Goal: Navigation & Orientation: Find specific page/section

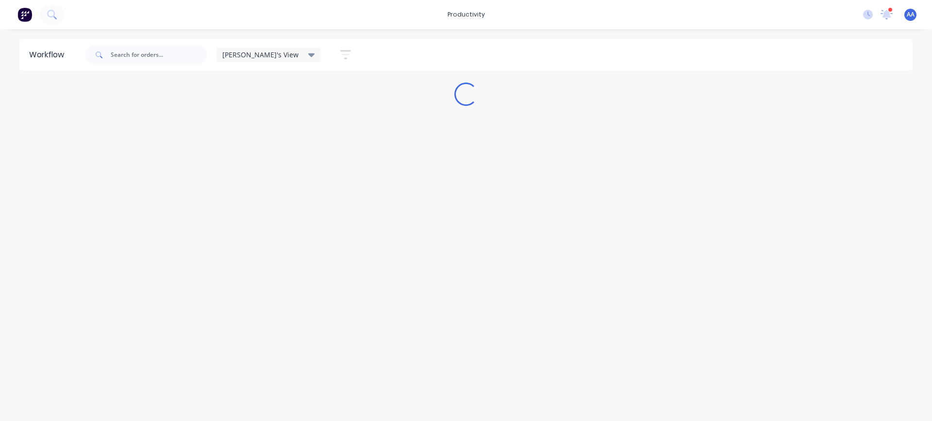
click at [441, 57] on div "[PERSON_NAME]'s View Save new view None edit [PERSON_NAME]'s View (Default) edi…" at bounding box center [497, 54] width 829 height 29
click at [441, 57] on div "Abdul's View Save new view None edit Abdul's View (Default) edit Alex's View ed…" at bounding box center [497, 54] width 829 height 29
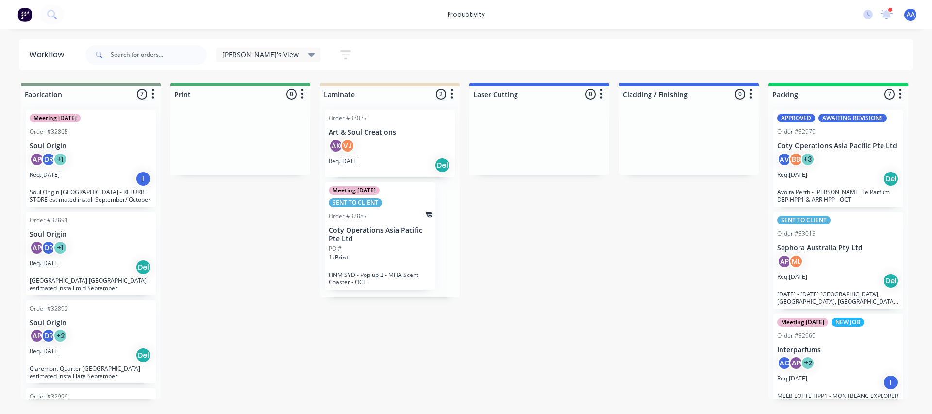
click at [445, 51] on div "Abdul's View Save new view None edit Abdul's View (Default) edit Alex's View ed…" at bounding box center [497, 54] width 829 height 29
click at [449, 47] on div "Abdul's View Save new view None edit Abdul's View (Default) edit Alex's View ed…" at bounding box center [497, 54] width 829 height 29
click at [308, 52] on icon at bounding box center [311, 55] width 7 height 11
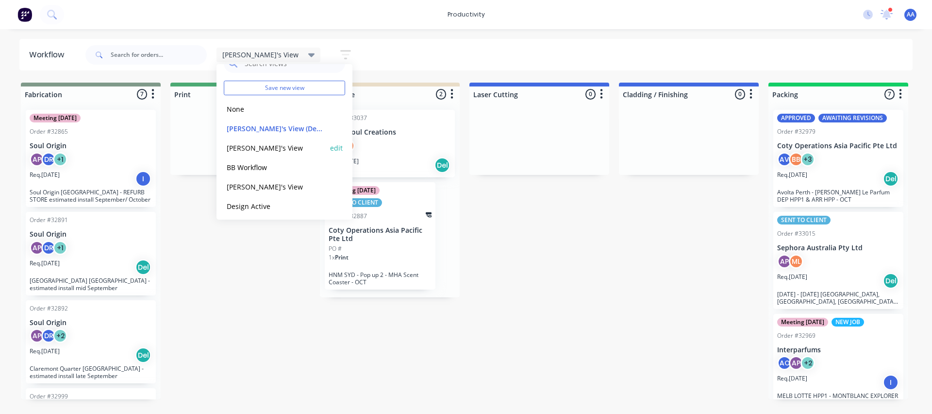
scroll to position [49, 0]
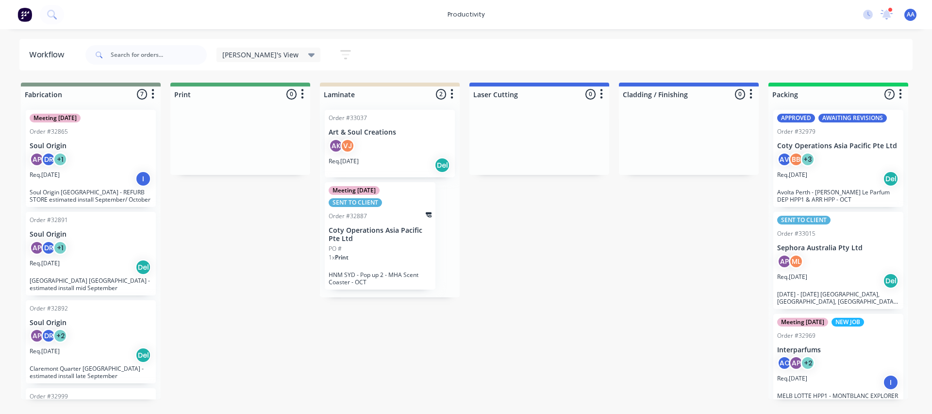
click at [308, 55] on icon at bounding box center [311, 55] width 7 height 4
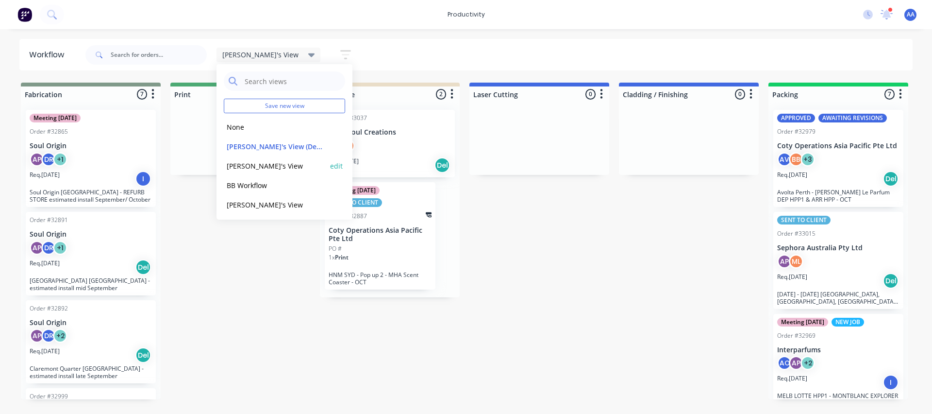
click at [237, 167] on button "[PERSON_NAME]'s View" at bounding box center [275, 165] width 103 height 11
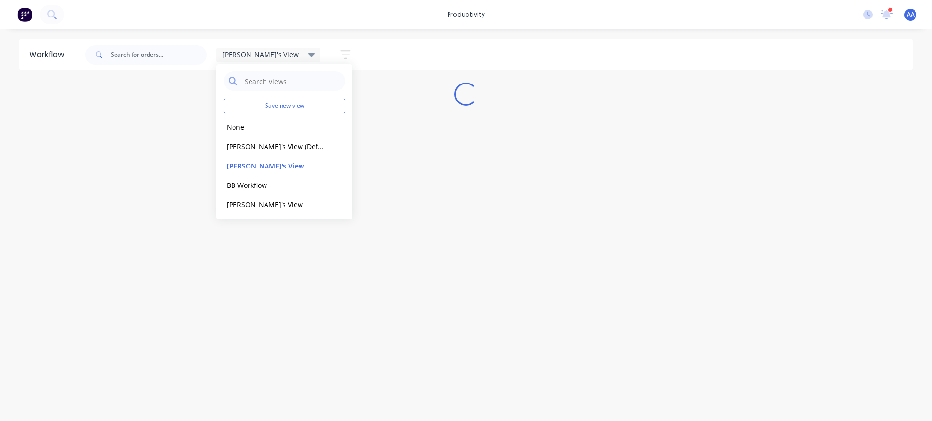
click at [182, 189] on div "Workflow Alex's View Save new view None edit Abdul's View (Default) edit Alex's…" at bounding box center [466, 220] width 932 height 363
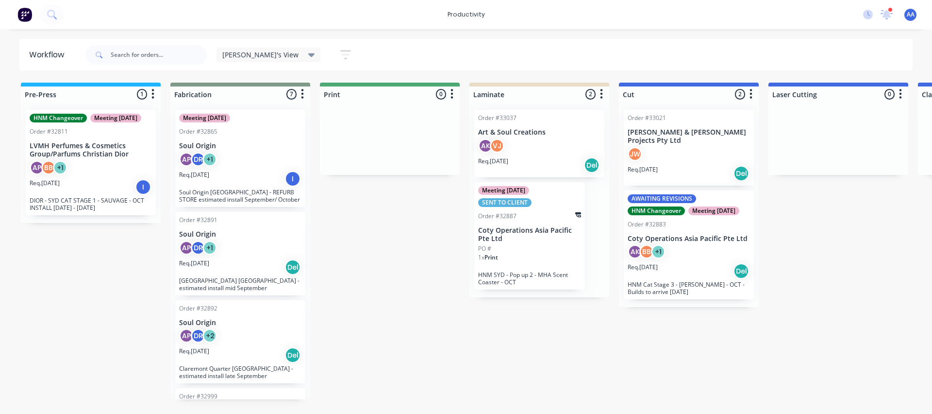
click at [263, 55] on div "[PERSON_NAME]'s View" at bounding box center [268, 54] width 93 height 9
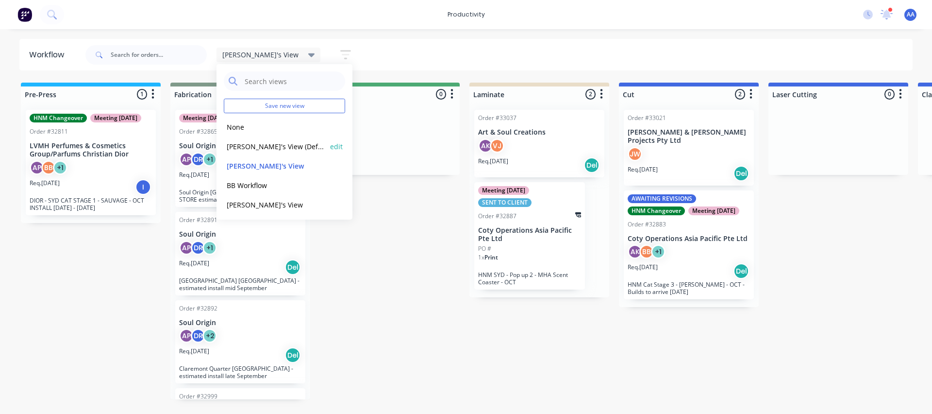
click at [249, 145] on button "Abdul's View (Default)" at bounding box center [275, 146] width 103 height 11
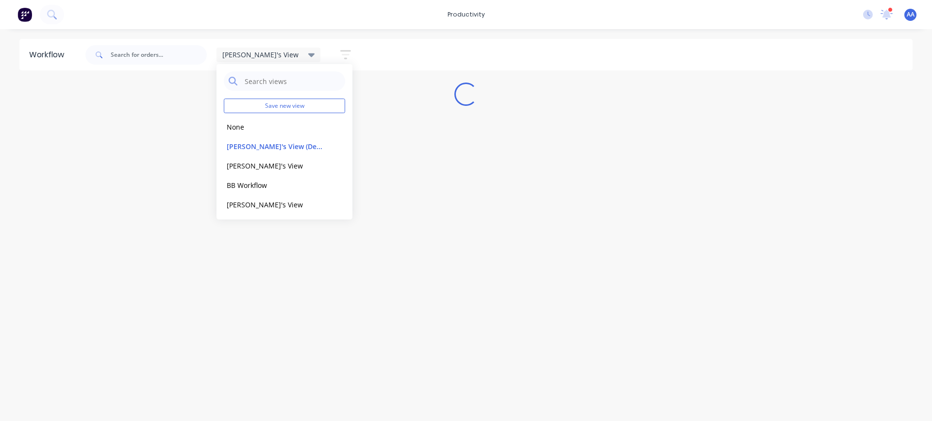
click at [456, 290] on div "Workflow Abdul's View Save new view None edit Abdul's View (Default) edit Alex'…" at bounding box center [466, 220] width 932 height 363
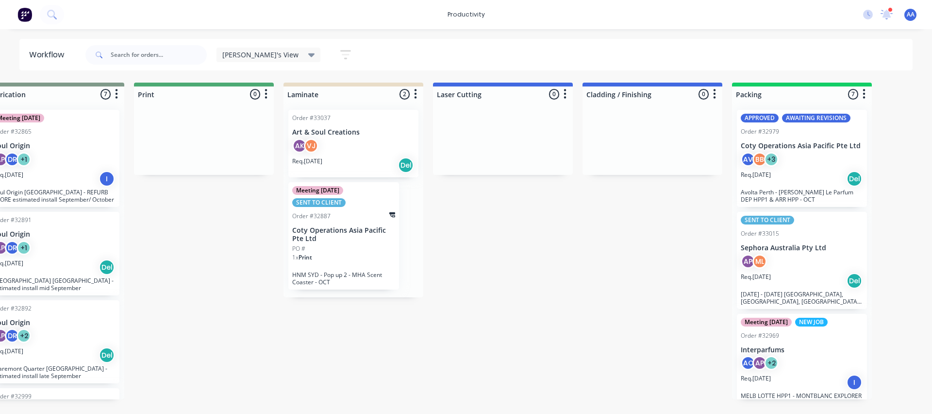
scroll to position [0, 0]
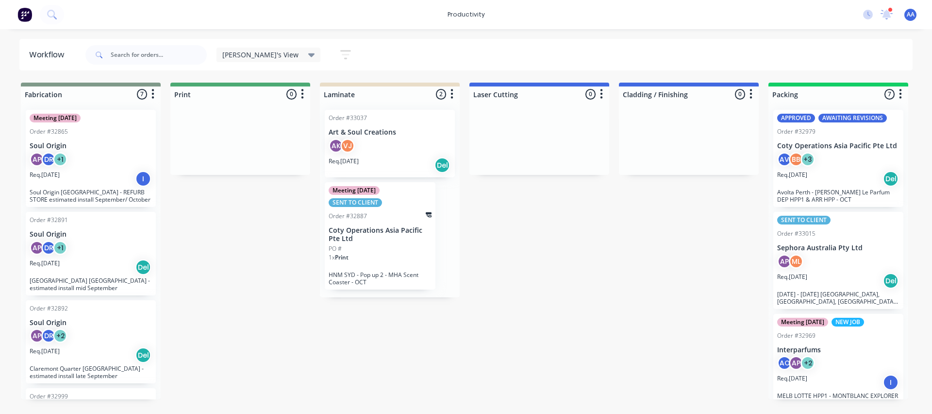
click at [308, 51] on icon at bounding box center [311, 55] width 7 height 11
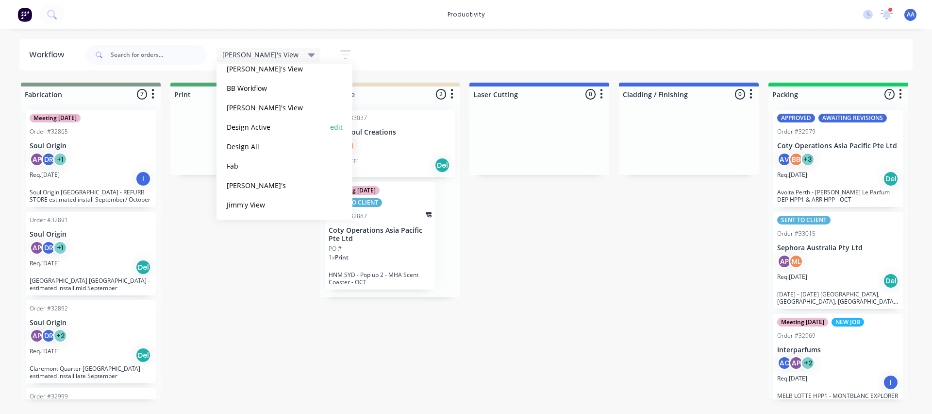
scroll to position [146, 0]
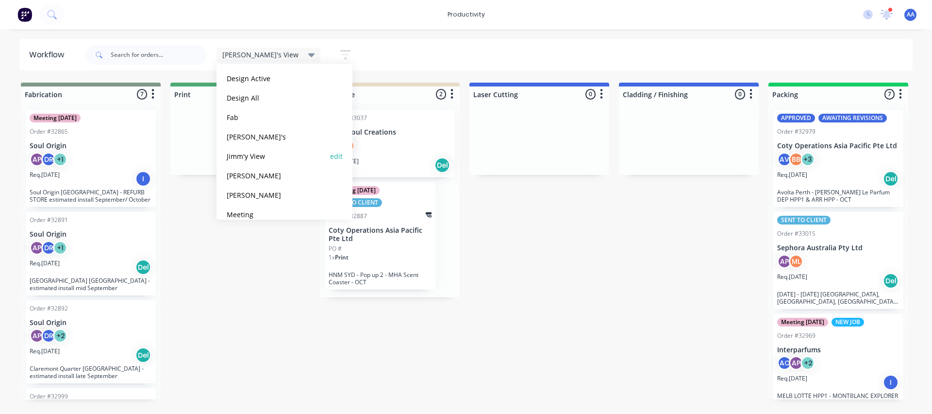
click at [258, 153] on button "Jimm'y View" at bounding box center [275, 155] width 103 height 11
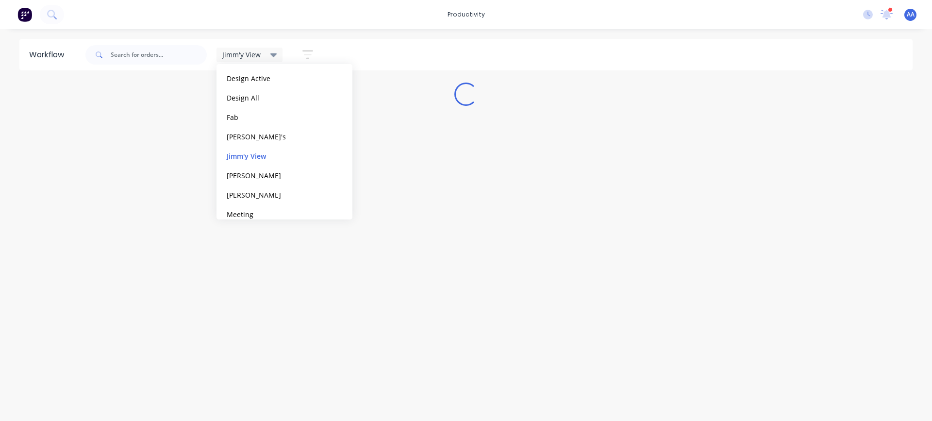
click at [455, 216] on div "Workflow Jimm'y View Save new view None edit Abdul's View (Default) edit Alex's…" at bounding box center [466, 220] width 932 height 363
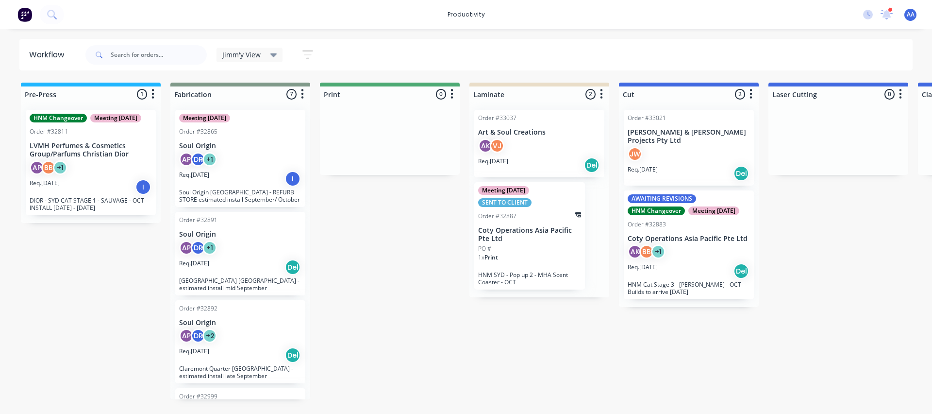
click at [277, 54] on div "Jimm'y View" at bounding box center [249, 55] width 66 height 15
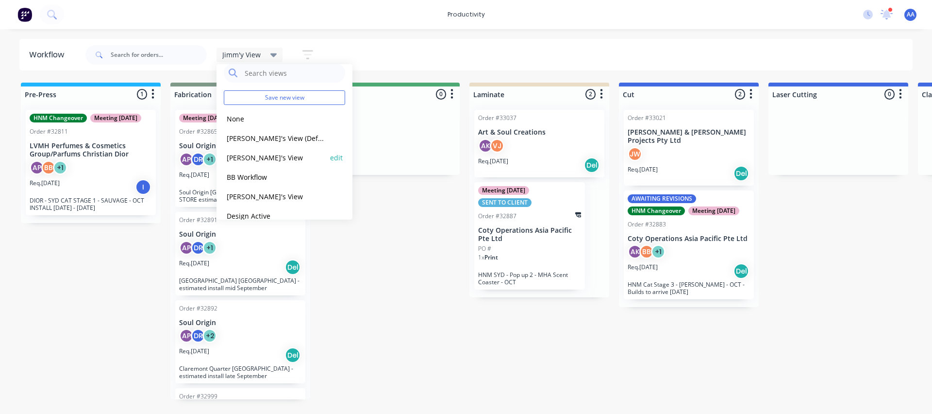
scroll to position [0, 0]
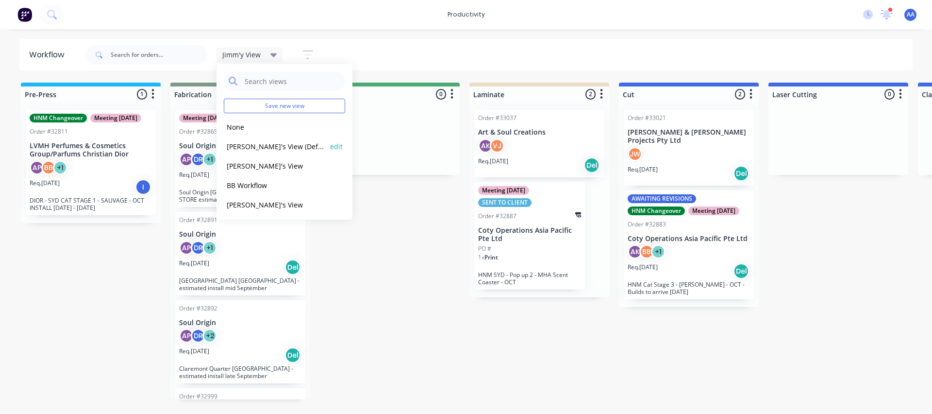
click at [264, 148] on button "Abdul's View (Default)" at bounding box center [275, 146] width 103 height 11
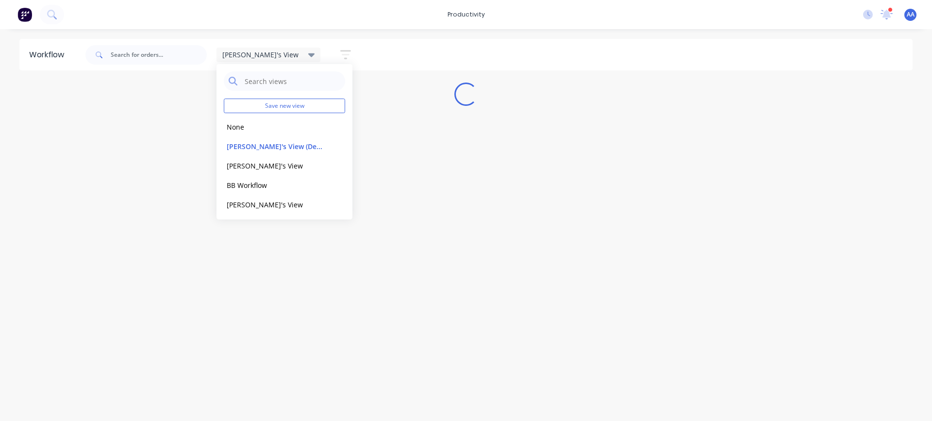
click at [395, 285] on div "Workflow Abdul's View Save new view None edit Abdul's View (Default) edit Alex'…" at bounding box center [466, 220] width 932 height 363
click at [407, 271] on div "Workflow Abdul's View Save new view None edit Abdul's View (Default) edit Alex'…" at bounding box center [466, 220] width 932 height 363
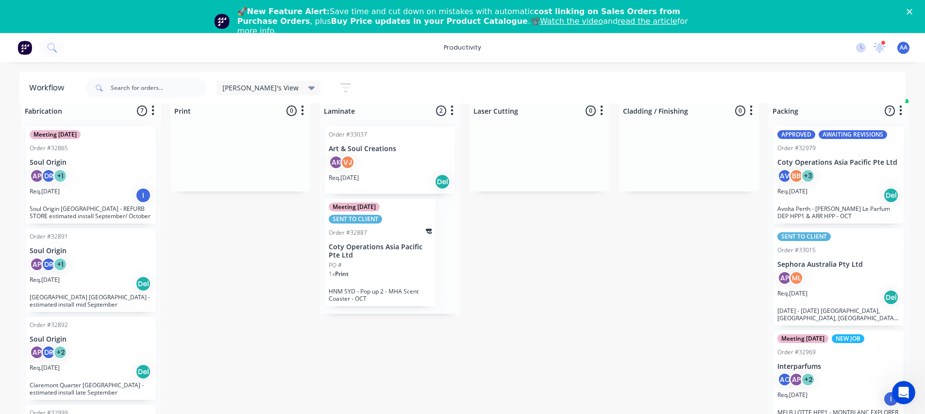
scroll to position [26, 0]
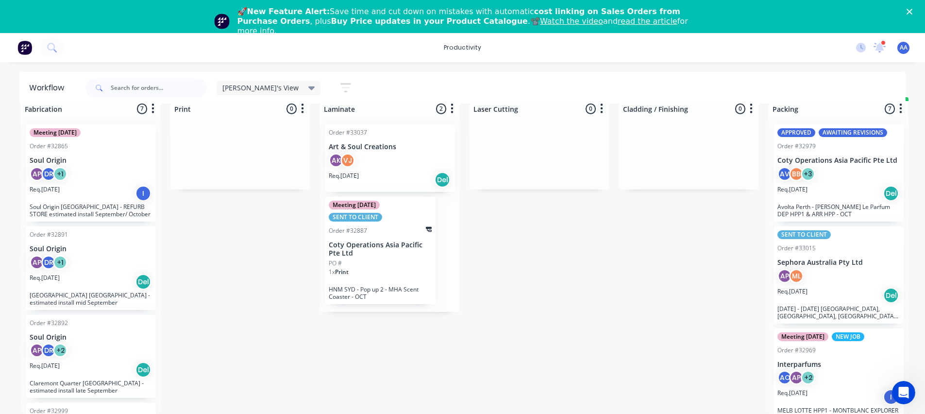
click at [395, 159] on div "AK VJ" at bounding box center [390, 162] width 122 height 18
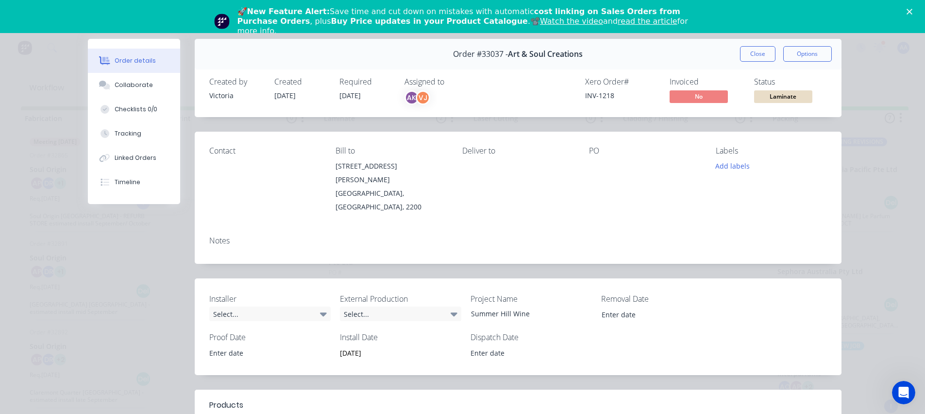
scroll to position [0, 0]
click at [480, 192] on div "Contact Bill to 414 Marion Street Condell Park, Australia, 2200 Deliver to PO L…" at bounding box center [518, 180] width 647 height 97
click at [581, 186] on div "Contact Bill to 414 Marion Street Condell Park, Australia, 2200 Deliver to PO L…" at bounding box center [518, 180] width 647 height 97
click at [655, 152] on div "PO" at bounding box center [644, 150] width 111 height 9
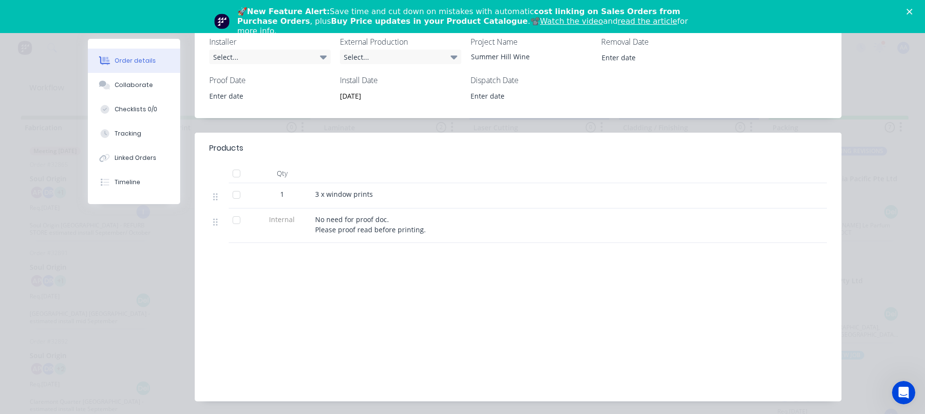
scroll to position [266, 0]
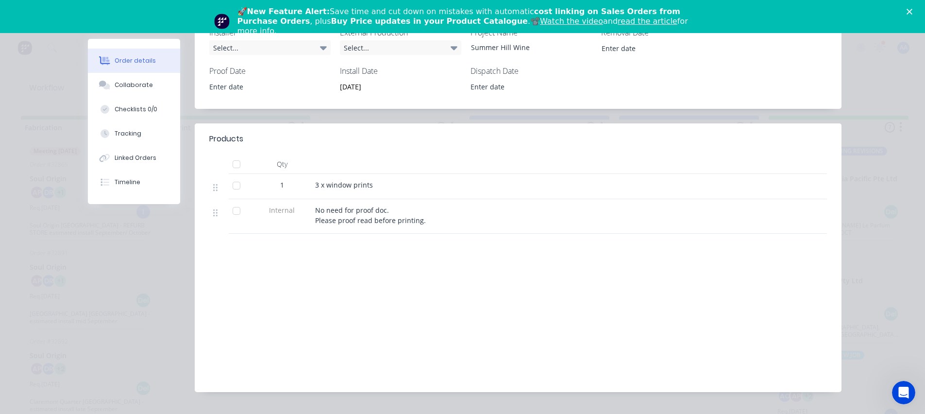
click at [568, 280] on div "Labour $0.00 Sub total $0.00 Margin $0.00 ( 0.00 %) Tax $0.00 Total $0.00" at bounding box center [517, 321] width 617 height 113
click at [579, 265] on div "Labour $0.00 Sub total $0.00 Margin $0.00 ( 0.00 %) Tax $0.00 Total $0.00" at bounding box center [517, 321] width 617 height 113
click at [522, 265] on div "Labour $0.00 Sub total $0.00 Margin $0.00 ( 0.00 %) Tax $0.00 Total $0.00" at bounding box center [517, 321] width 617 height 113
click at [512, 265] on div "Labour $0.00 Sub total $0.00 Margin $0.00 ( 0.00 %) Tax $0.00 Total $0.00" at bounding box center [517, 321] width 617 height 113
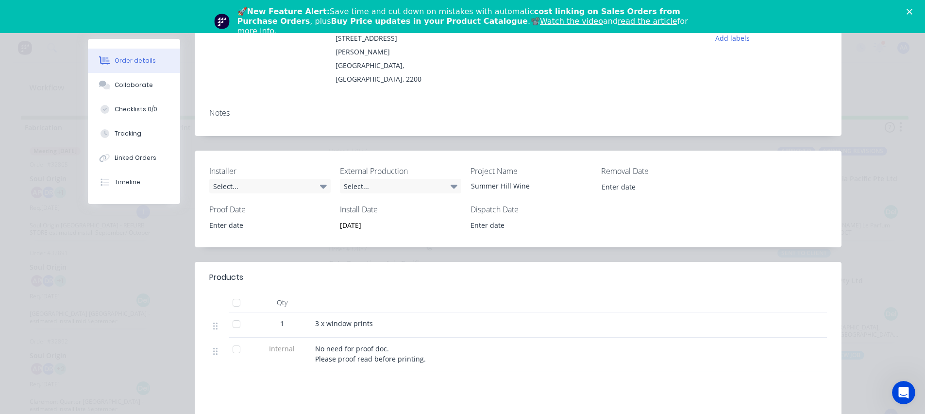
scroll to position [72, 0]
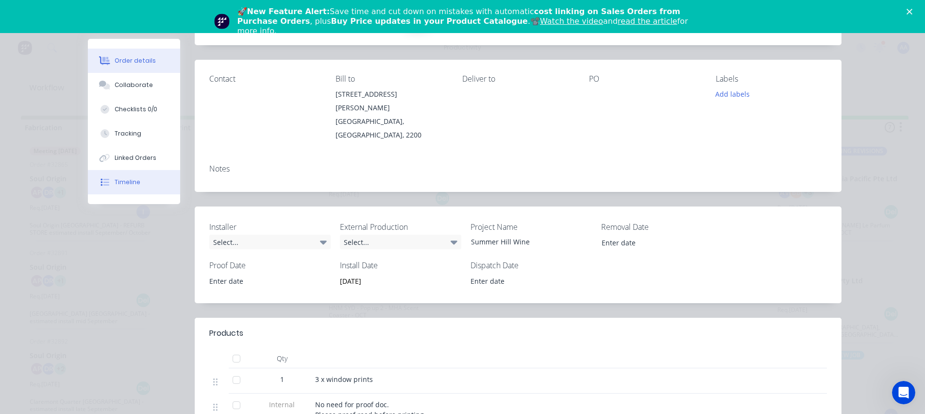
click at [143, 182] on button "Timeline" at bounding box center [134, 182] width 92 height 24
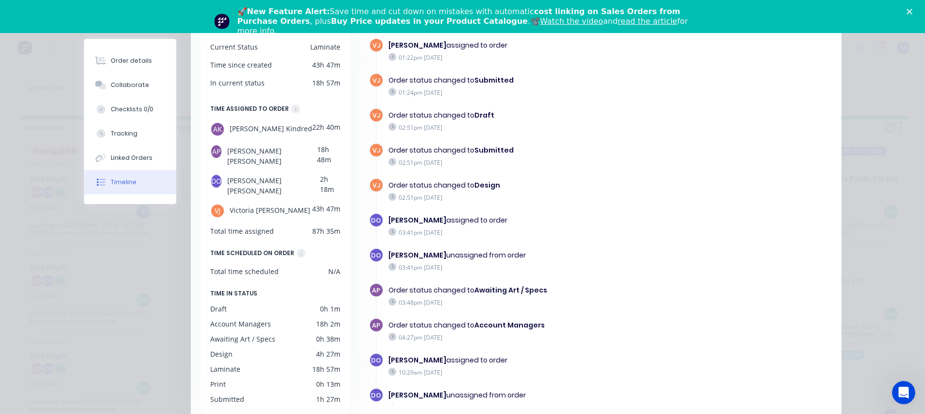
scroll to position [147, 0]
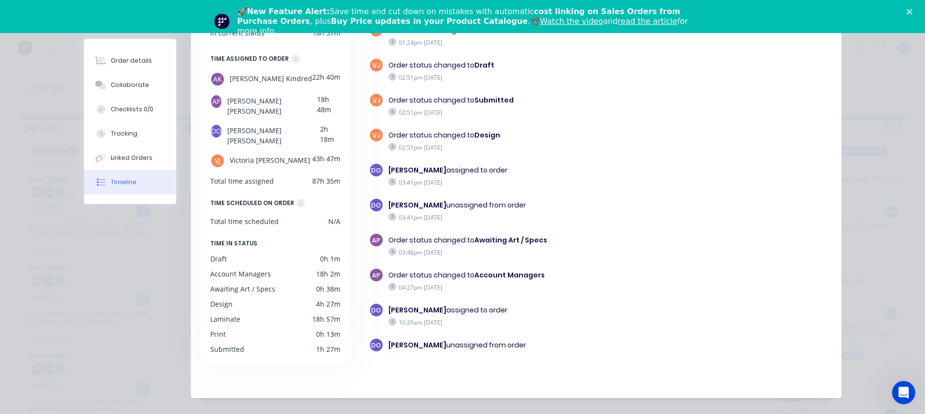
click at [166, 290] on div "Order #33037 - Art & Soul Creations Close Options Timeline Filter by event type…" at bounding box center [462, 145] width 757 height 506
click at [611, 337] on div "DO Adam Kindred assigned to order 10:29am Wednesday 24/09/25" at bounding box center [533, 319] width 328 height 35
click at [577, 341] on div "Adrian Panetta unassigned from order" at bounding box center [530, 345] width 285 height 10
click at [569, 337] on div "DO Adam Kindred assigned to order 10:29am Wednesday 24/09/25" at bounding box center [533, 319] width 328 height 35
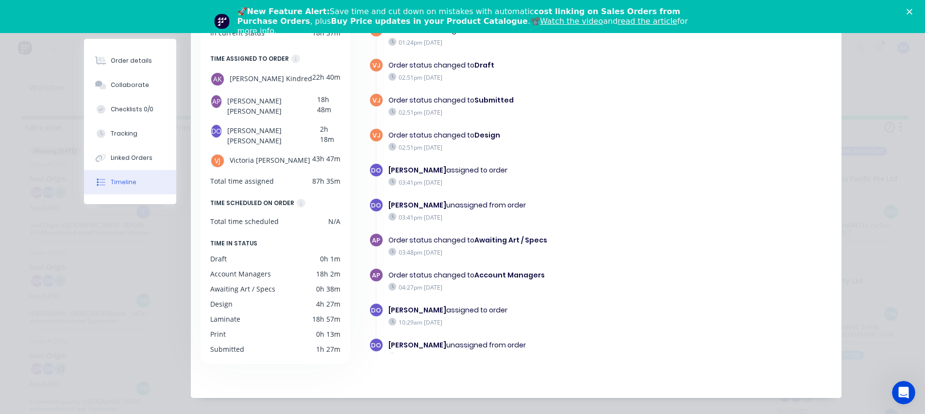
scroll to position [0, 0]
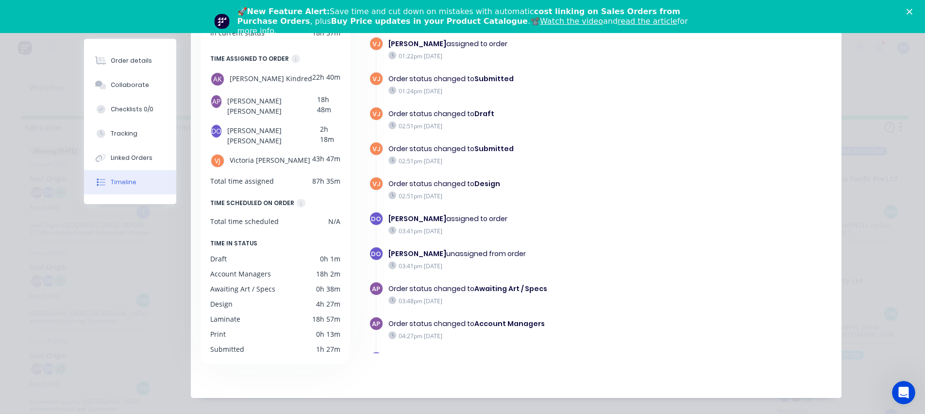
click at [590, 328] on div "Order status changed to Account Managers" at bounding box center [530, 323] width 285 height 10
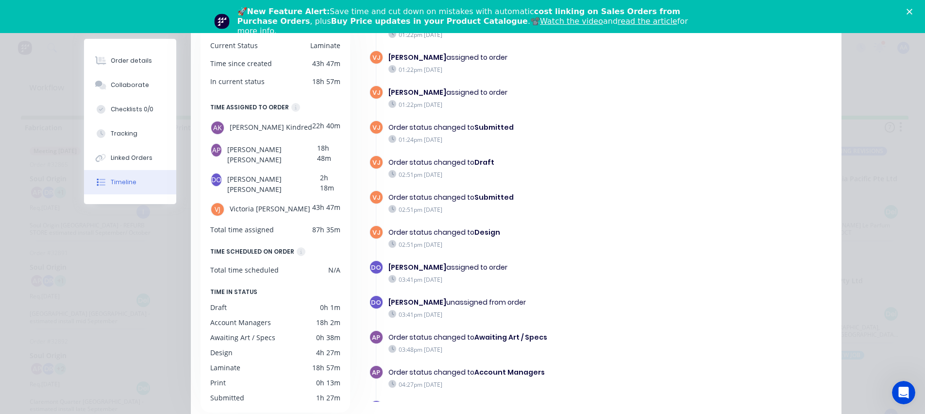
click at [584, 328] on div "DO Dee OConnell unassigned from order 03:41pm Tuesday 23/09/25" at bounding box center [533, 312] width 328 height 35
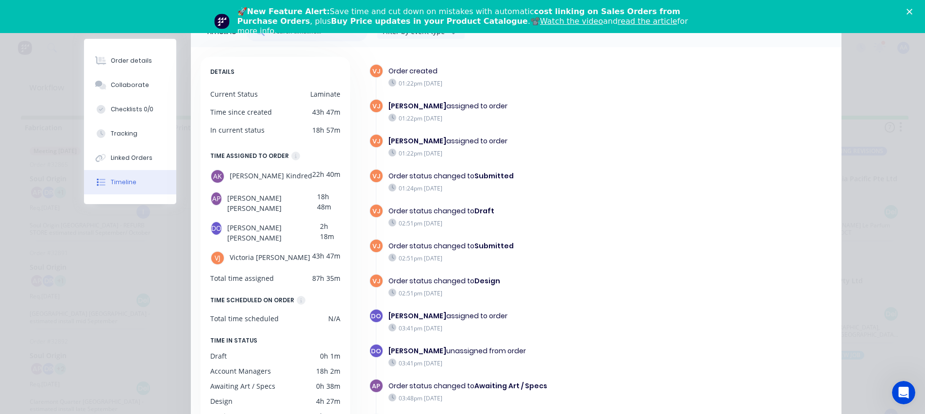
click at [584, 260] on div "02:51pm Tuesday 23/09/25" at bounding box center [530, 257] width 285 height 9
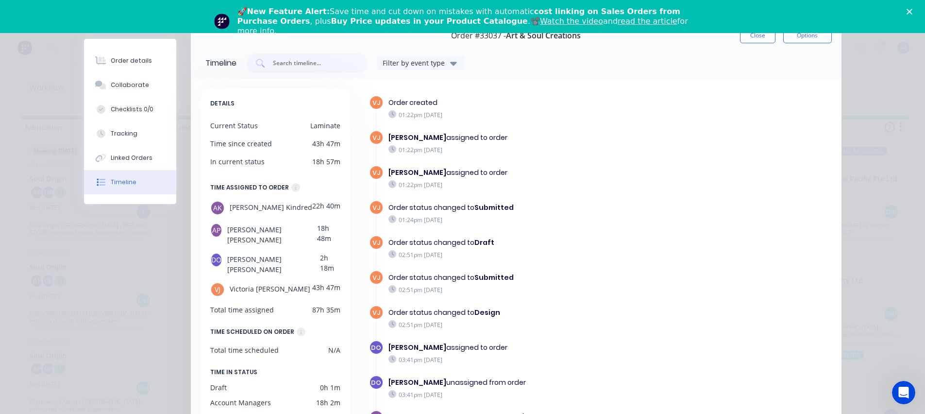
scroll to position [1, 0]
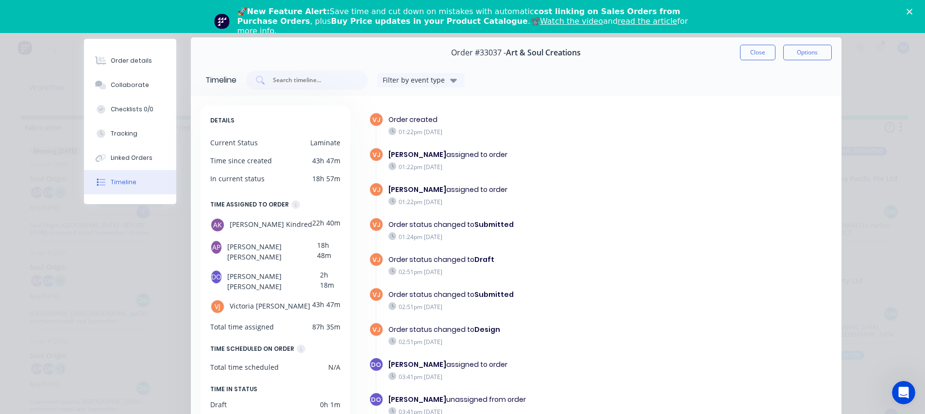
click at [575, 248] on div "VJ Order status changed to Submitted 01:24pm Tuesday 23/09/25" at bounding box center [533, 234] width 328 height 35
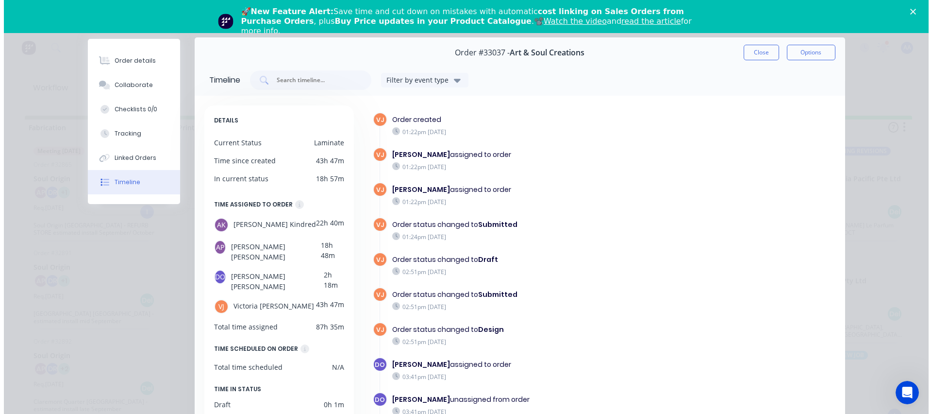
scroll to position [0, 0]
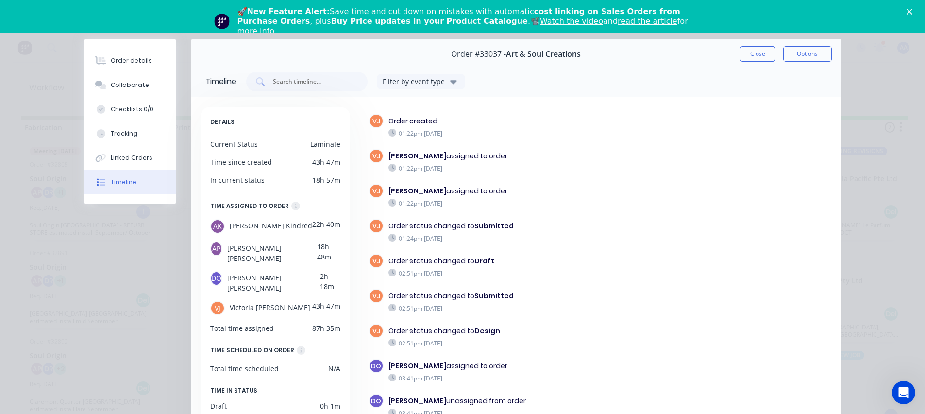
click at [578, 247] on div "VJ Order status changed to Submitted 01:24pm Tuesday 23/09/25" at bounding box center [533, 235] width 328 height 35
click at [579, 246] on div "VJ Order status changed to Submitted 01:24pm Tuesday 23/09/25" at bounding box center [533, 235] width 328 height 35
click at [579, 245] on div "VJ Order status changed to Submitted 01:24pm Tuesday 23/09/25" at bounding box center [533, 235] width 328 height 35
click at [912, 9] on icon "Close" at bounding box center [909, 12] width 6 height 6
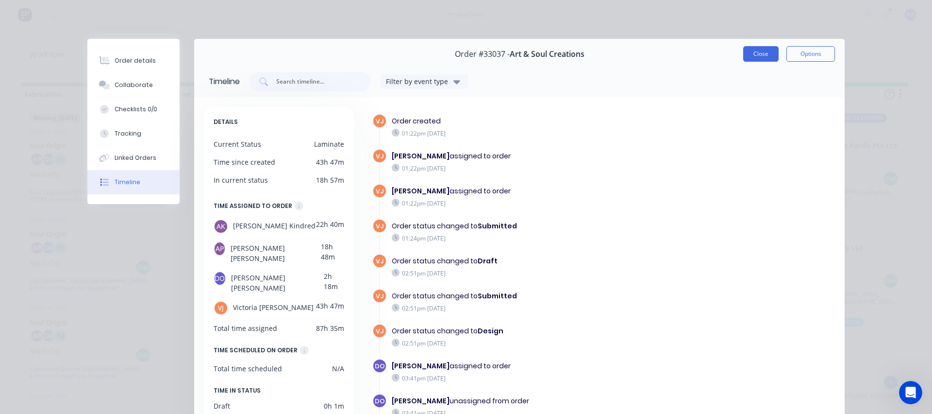
click at [761, 53] on button "Close" at bounding box center [760, 54] width 35 height 16
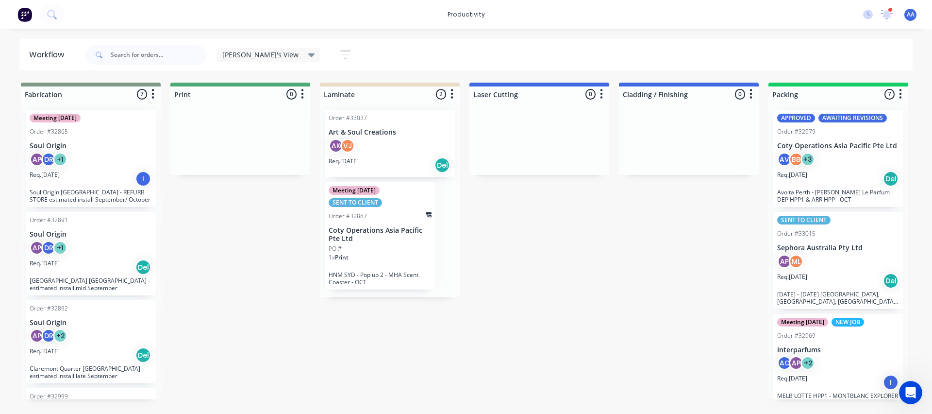
click at [386, 229] on p "Coty Operations Asia Pacific Pte Ltd" at bounding box center [380, 234] width 103 height 17
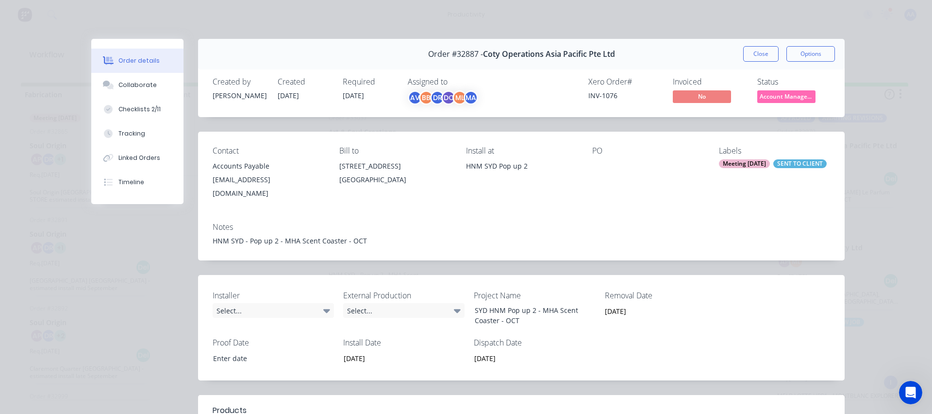
click at [531, 213] on div "Contact Accounts Payable COTY_AP_SGlocal@cotyinc.com Bill to 111 Somerset Road …" at bounding box center [521, 173] width 647 height 83
click at [516, 219] on div "Notes HNM SYD - Pop up 2 - MHA Scent Coaster - OCT" at bounding box center [521, 238] width 647 height 46
click at [510, 221] on div "Notes HNM SYD - Pop up 2 - MHA Scent Coaster - OCT" at bounding box center [521, 238] width 647 height 46
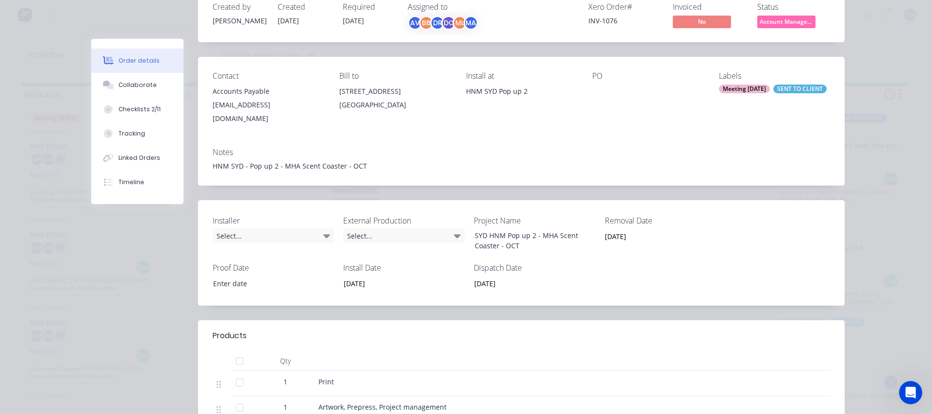
scroll to position [97, 0]
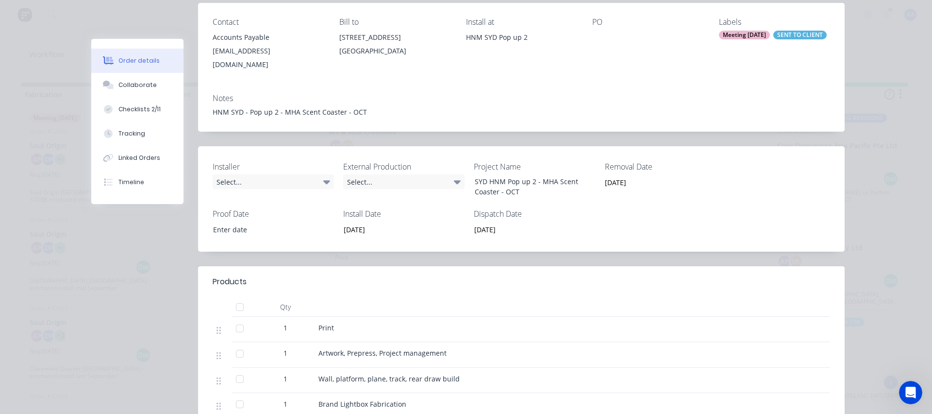
scroll to position [146, 0]
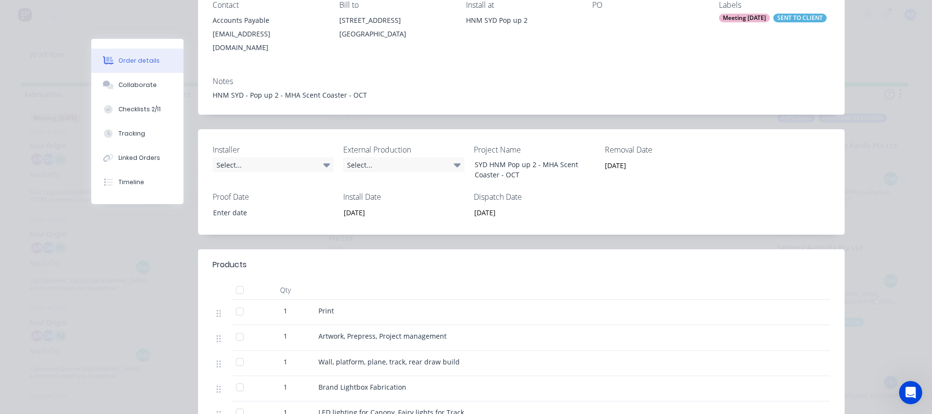
click at [480, 281] on div at bounding box center [509, 289] width 388 height 19
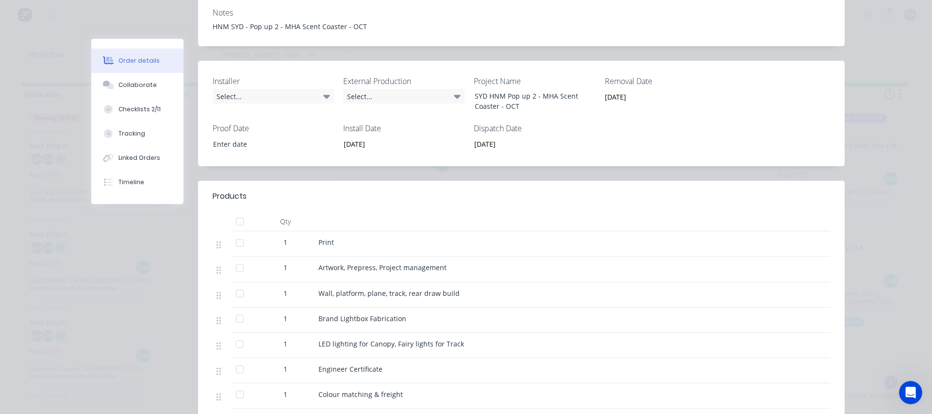
scroll to position [243, 0]
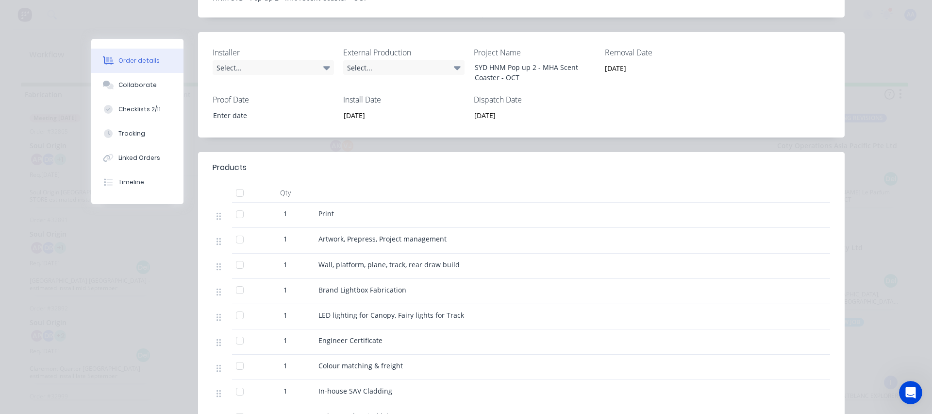
click at [154, 282] on div "Order #32887 - Coty Operations Asia Pacific Pte Ltd Close Options Created by Mi…" at bounding box center [467, 288] width 753 height 984
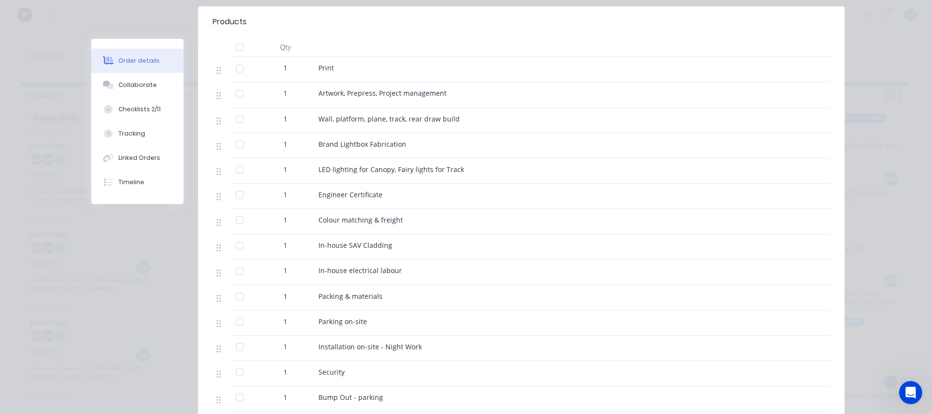
click at [154, 282] on div "Order #32887 - Coty Operations Asia Pacific Pte Ltd Close Options Created by Mi…" at bounding box center [467, 143] width 753 height 984
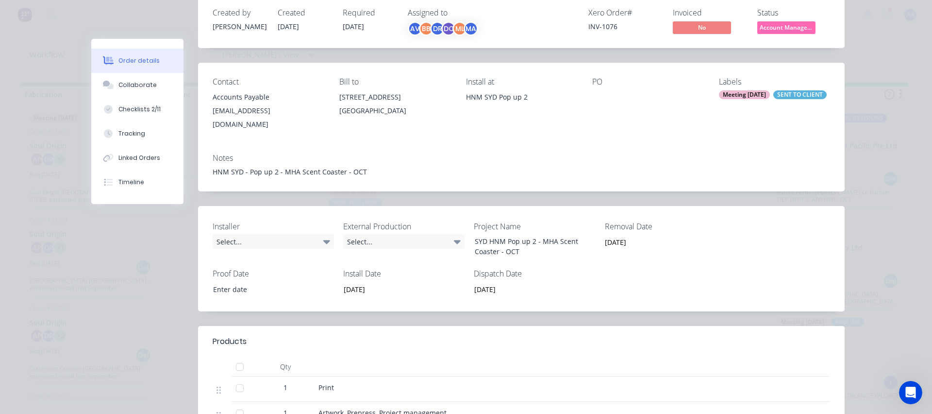
scroll to position [0, 0]
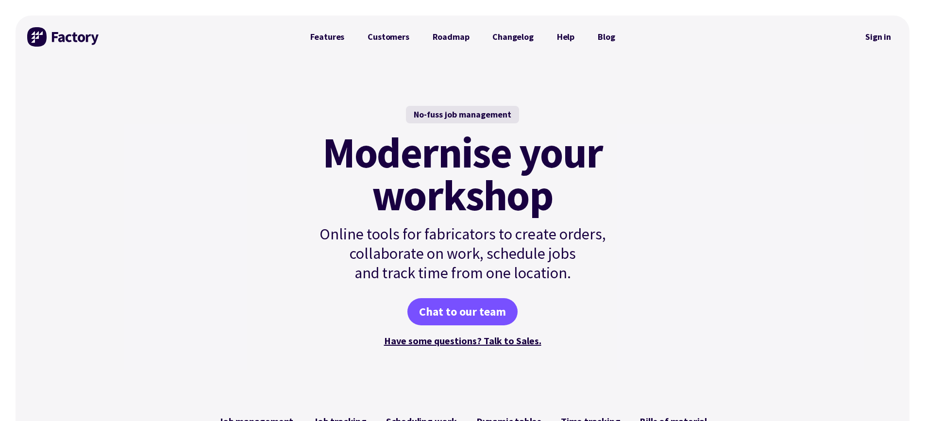
click at [270, 118] on div "No-fuss job management Modernise your workshop Online tools for fabricators to …" at bounding box center [463, 227] width 894 height 338
click at [98, 38] on img at bounding box center [63, 36] width 73 height 19
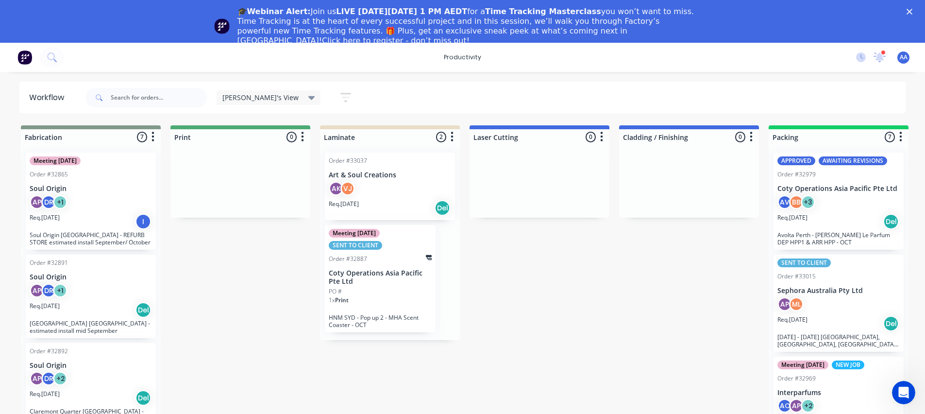
click at [380, 51] on div "productivity productivity Workflow Planner Delivery Scheduling Timesheets 1 new…" at bounding box center [462, 57] width 925 height 29
click at [385, 53] on div "productivity productivity Workflow Planner Delivery Scheduling Timesheets 1 new…" at bounding box center [462, 57] width 925 height 29
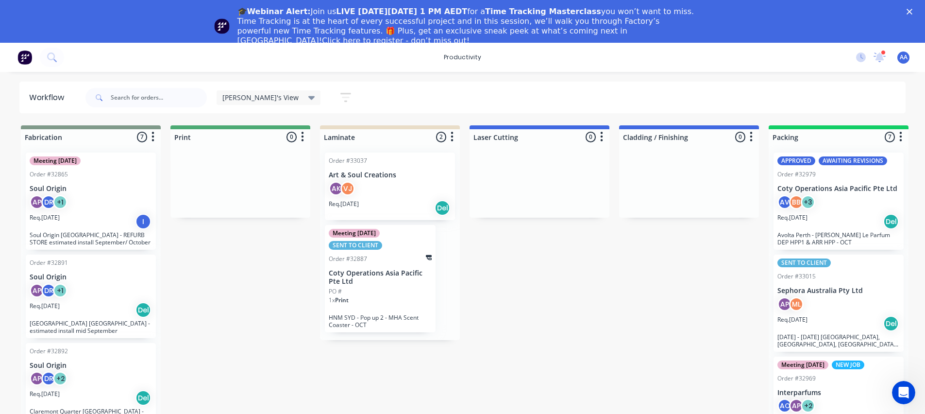
click at [384, 55] on div "productivity productivity Workflow Planner Delivery Scheduling Timesheets 1 new…" at bounding box center [462, 57] width 925 height 29
click at [389, 57] on div "productivity productivity Workflow Planner Delivery Scheduling Timesheets 1 new…" at bounding box center [462, 57] width 925 height 29
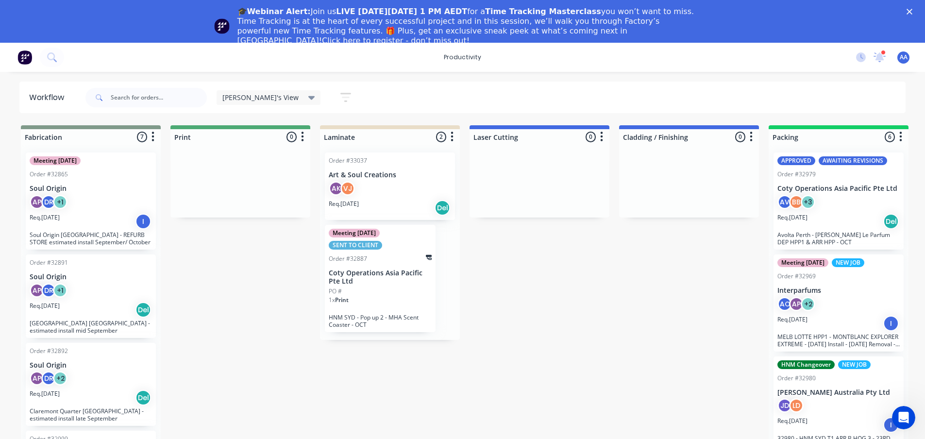
click at [541, 90] on div "[PERSON_NAME]'s View Save new view None edit [PERSON_NAME]'s View (Default) edi…" at bounding box center [494, 97] width 822 height 29
click at [542, 89] on div "[PERSON_NAME]'s View Save new view None edit [PERSON_NAME]'s View (Default) edi…" at bounding box center [494, 97] width 822 height 29
click at [543, 89] on div "[PERSON_NAME]'s View Save new view None edit [PERSON_NAME]'s View (Default) edi…" at bounding box center [494, 97] width 822 height 29
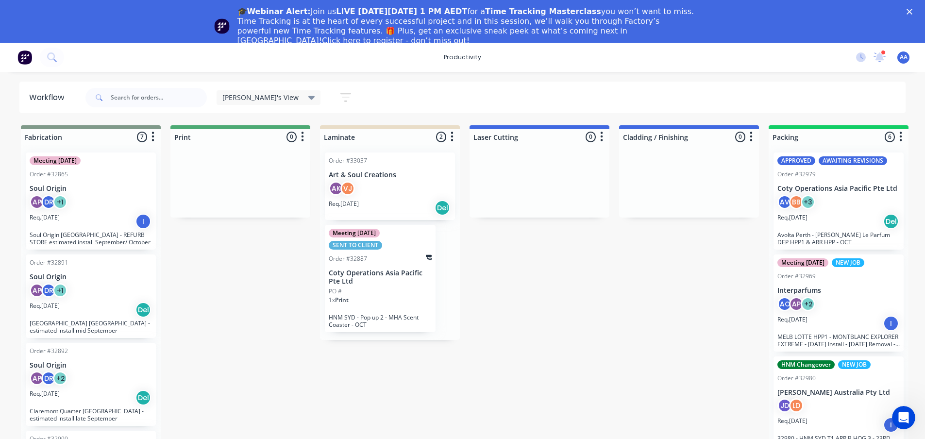
click at [389, 95] on div "[PERSON_NAME]'s View Save new view None edit [PERSON_NAME]'s View (Default) edi…" at bounding box center [494, 97] width 822 height 29
click at [389, 96] on div "[PERSON_NAME]'s View Save new view None edit [PERSON_NAME]'s View (Default) edi…" at bounding box center [494, 97] width 822 height 29
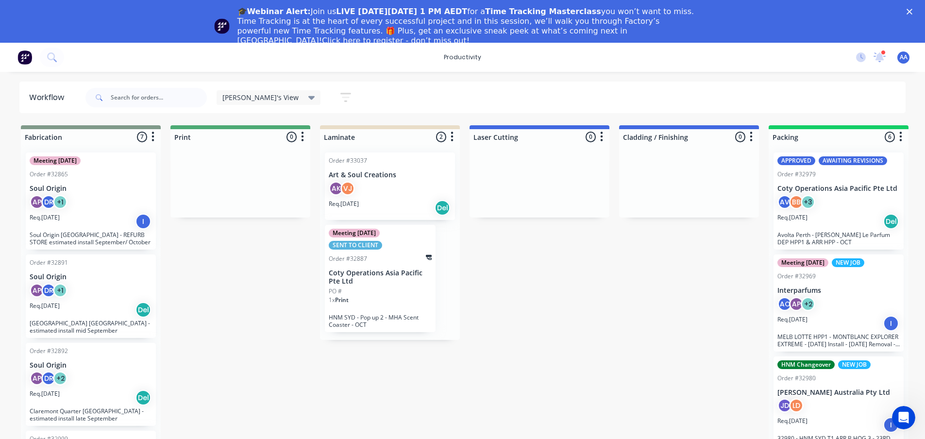
click at [389, 96] on div "[PERSON_NAME]'s View Save new view None edit [PERSON_NAME]'s View (Default) edi…" at bounding box center [494, 97] width 822 height 29
drag, startPoint x: 389, startPoint y: 97, endPoint x: 395, endPoint y: 119, distance: 23.5
click at [394, 119] on div "Workflow [PERSON_NAME]'s View Save new view None edit [PERSON_NAME]'s View (Def…" at bounding box center [462, 272] width 925 height 381
click at [395, 120] on div "Workflow [PERSON_NAME]'s View Save new view None edit [PERSON_NAME]'s View (Def…" at bounding box center [462, 272] width 925 height 381
click at [422, 87] on div "[PERSON_NAME]'s View Save new view None edit [PERSON_NAME]'s View (Default) edi…" at bounding box center [494, 97] width 822 height 29
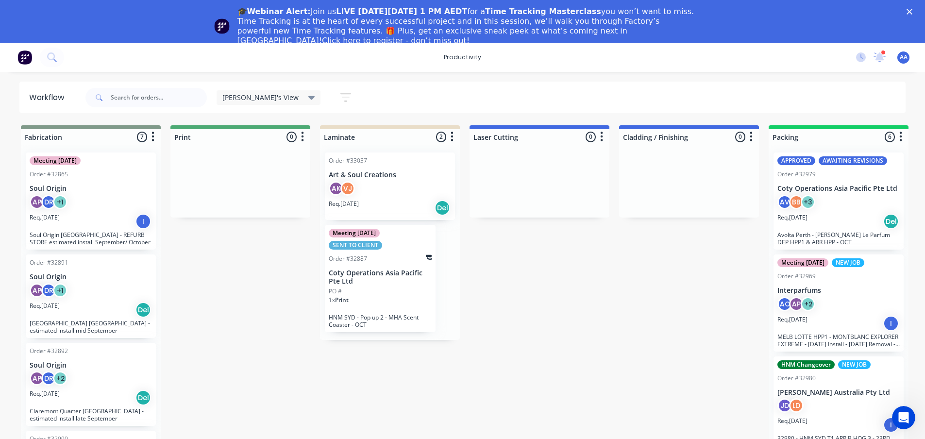
click at [422, 87] on div "[PERSON_NAME]'s View Save new view None edit [PERSON_NAME]'s View (Default) edi…" at bounding box center [494, 97] width 822 height 29
click at [451, 95] on div "[PERSON_NAME]'s View Save new view None edit [PERSON_NAME]'s View (Default) edi…" at bounding box center [494, 97] width 822 height 29
click at [539, 96] on div "[PERSON_NAME]'s View Save new view None edit [PERSON_NAME]'s View (Default) edi…" at bounding box center [494, 97] width 822 height 29
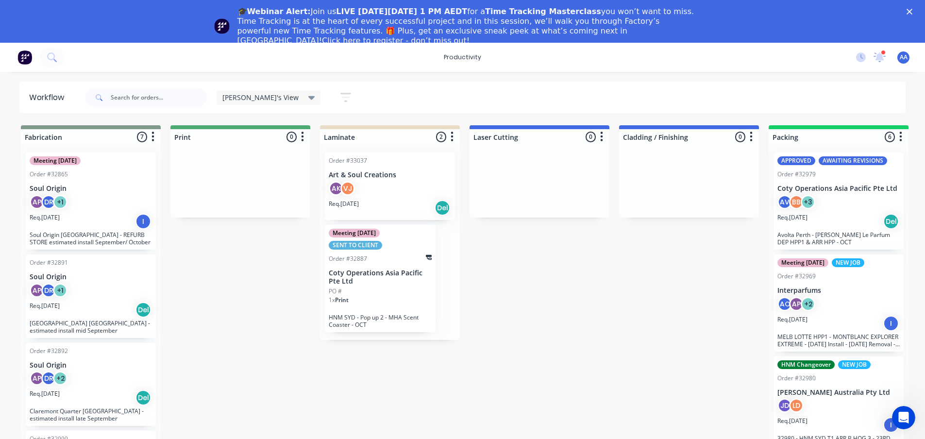
click at [557, 88] on div "[PERSON_NAME]'s View Save new view None edit [PERSON_NAME]'s View (Default) edi…" at bounding box center [494, 97] width 822 height 29
click at [462, 83] on div "[PERSON_NAME]'s View Save new view None edit [PERSON_NAME]'s View (Default) edi…" at bounding box center [494, 97] width 822 height 29
click at [462, 71] on div "productivity productivity Workflow Planner Delivery Scheduling Timesheets 1 new…" at bounding box center [462, 57] width 925 height 29
click at [465, 76] on div "productivity productivity Workflow Planner Delivery Scheduling Timesheets 1 new…" at bounding box center [462, 233] width 925 height 381
click at [463, 58] on div "productivity" at bounding box center [462, 57] width 47 height 15
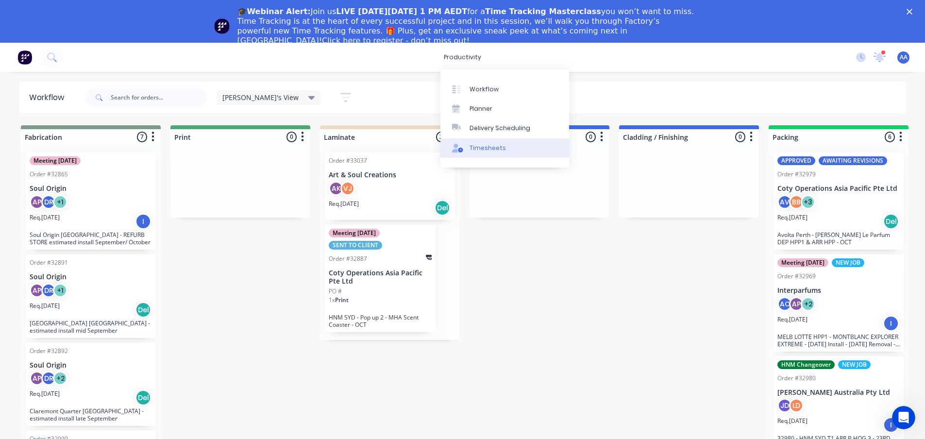
drag, startPoint x: 485, startPoint y: 136, endPoint x: 490, endPoint y: 144, distance: 9.8
click at [486, 137] on link "Delivery Scheduling" at bounding box center [504, 127] width 129 height 19
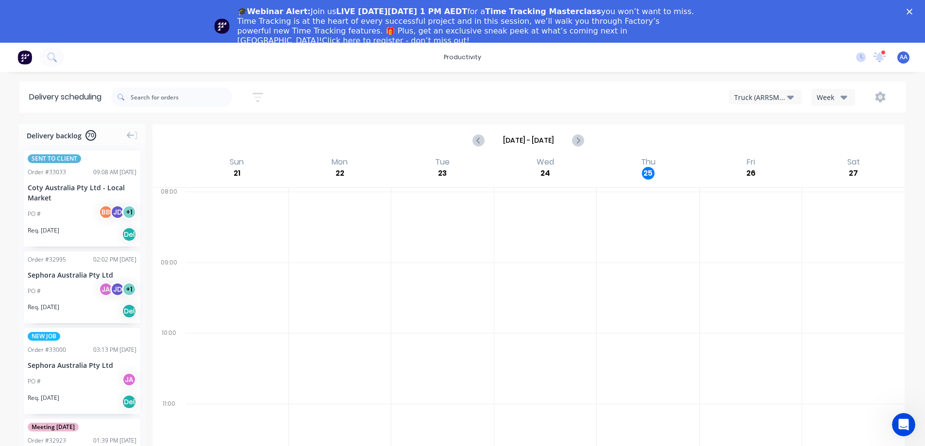
click at [424, 105] on div "Sort by Most recent Created date Required date Order number Customer name Most …" at bounding box center [508, 96] width 794 height 27
click at [474, 58] on div "productivity" at bounding box center [462, 57] width 47 height 15
click at [497, 144] on div "Timesheets" at bounding box center [487, 148] width 36 height 9
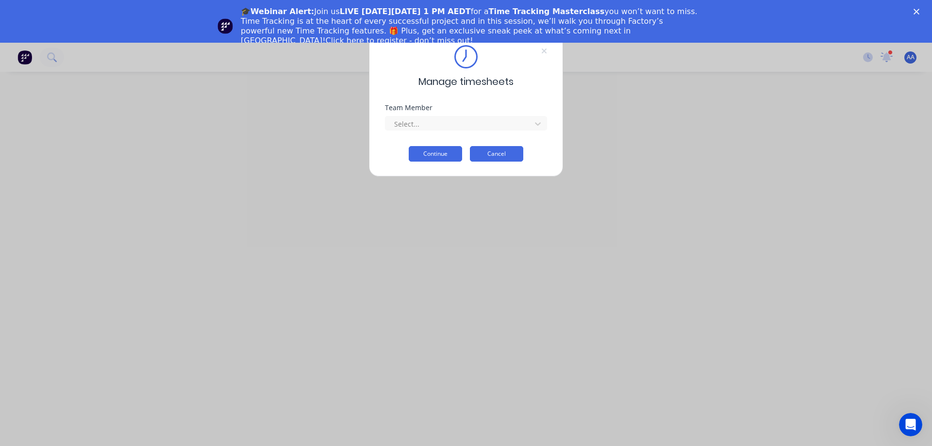
click at [516, 157] on button "Cancel" at bounding box center [496, 154] width 53 height 16
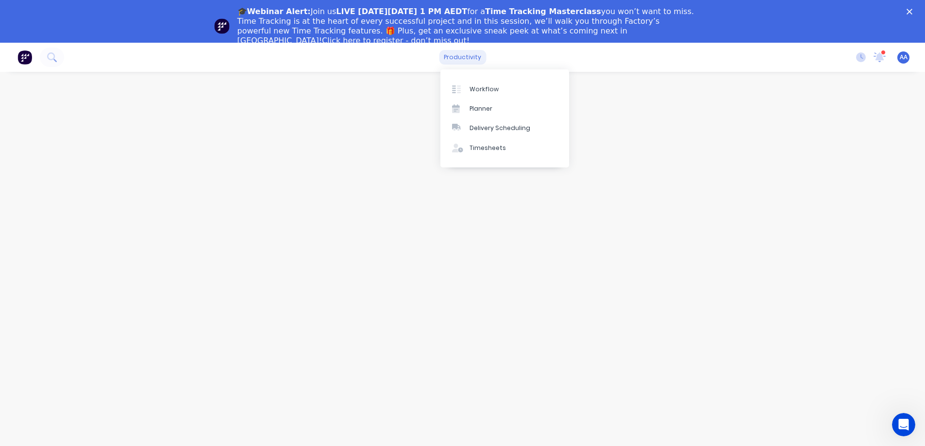
click at [463, 54] on div "productivity" at bounding box center [462, 57] width 47 height 15
click at [479, 93] on div "Workflow" at bounding box center [483, 89] width 29 height 9
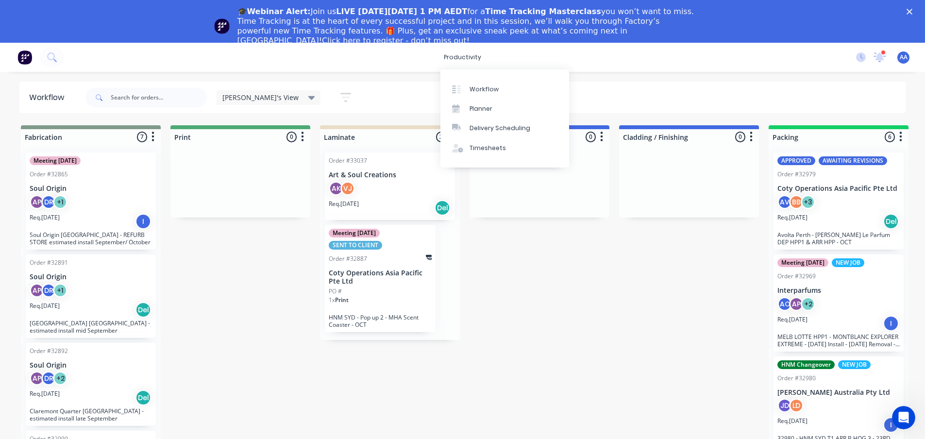
click at [618, 58] on div "productivity productivity Workflow Planner Delivery Scheduling Timesheets 1 new…" at bounding box center [462, 57] width 925 height 29
click at [480, 111] on div "Planner" at bounding box center [480, 108] width 23 height 9
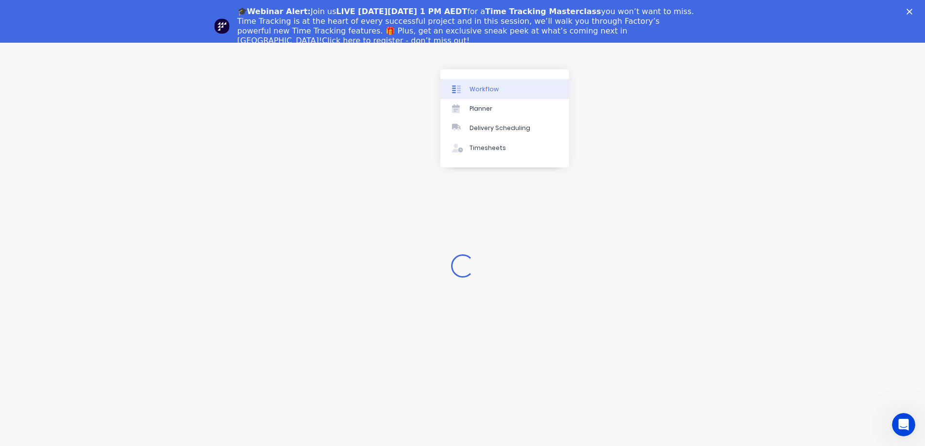
click at [499, 91] on link "Workflow" at bounding box center [504, 88] width 129 height 19
click at [391, 109] on div "Loading..." at bounding box center [462, 266] width 925 height 446
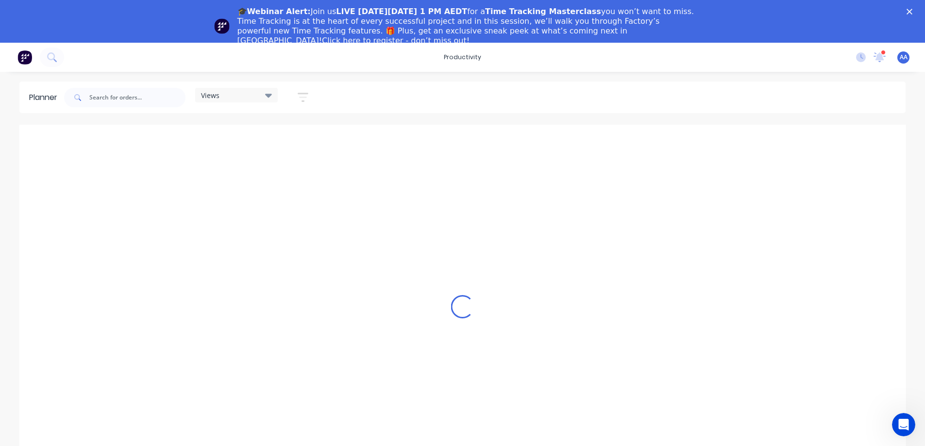
scroll to position [0, 1398]
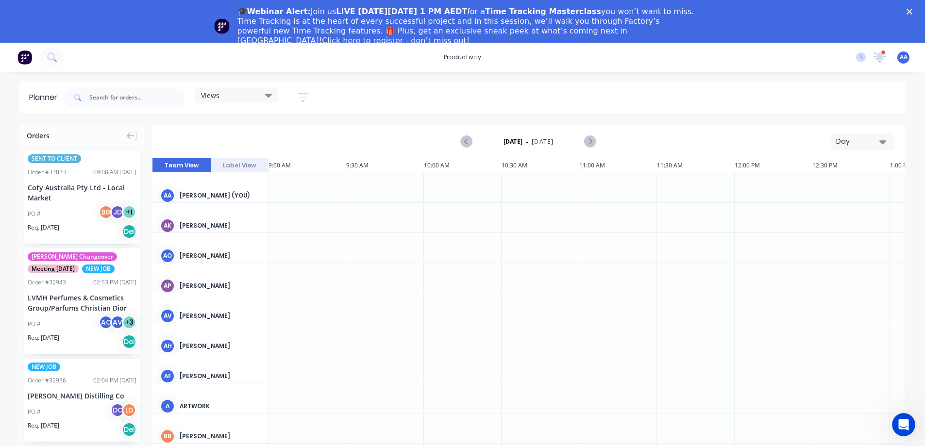
click at [513, 96] on div "Views Save new view None (Default) edit [PERSON_NAME] edit Design Team edit Ins…" at bounding box center [483, 97] width 843 height 29
click at [271, 94] on icon at bounding box center [268, 96] width 7 height 4
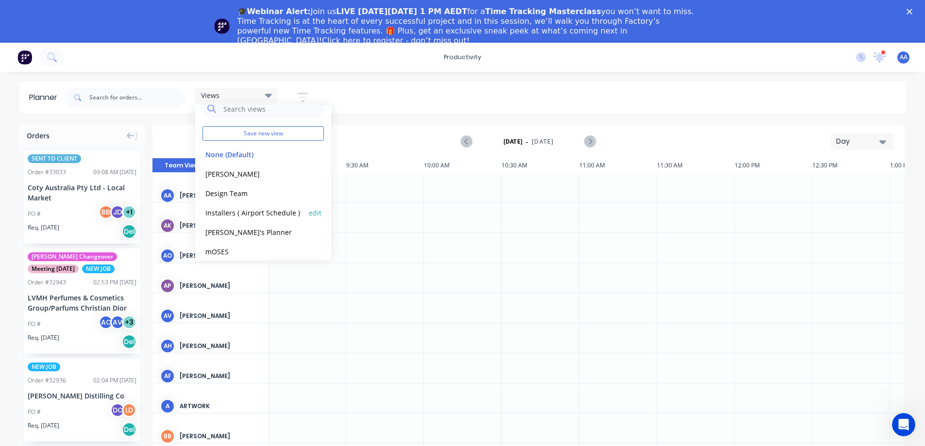
scroll to position [0, 0]
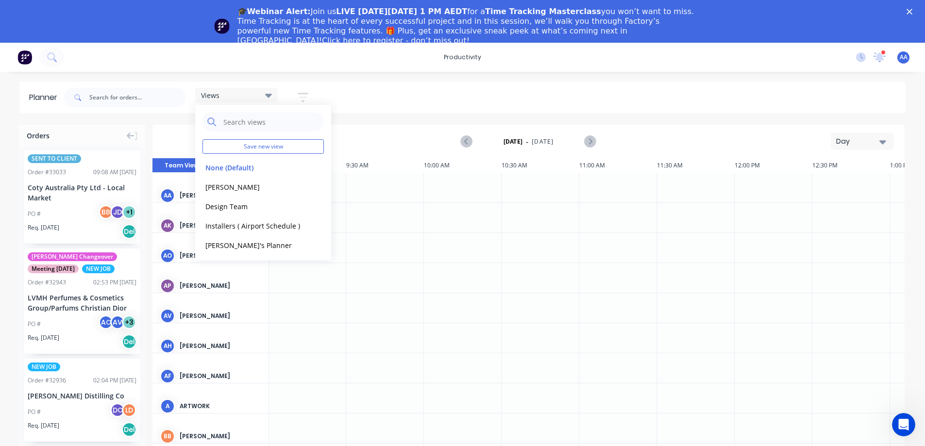
click at [452, 90] on div "Views Save new view None (Default) edit [PERSON_NAME] edit Design Team edit Ins…" at bounding box center [483, 97] width 843 height 29
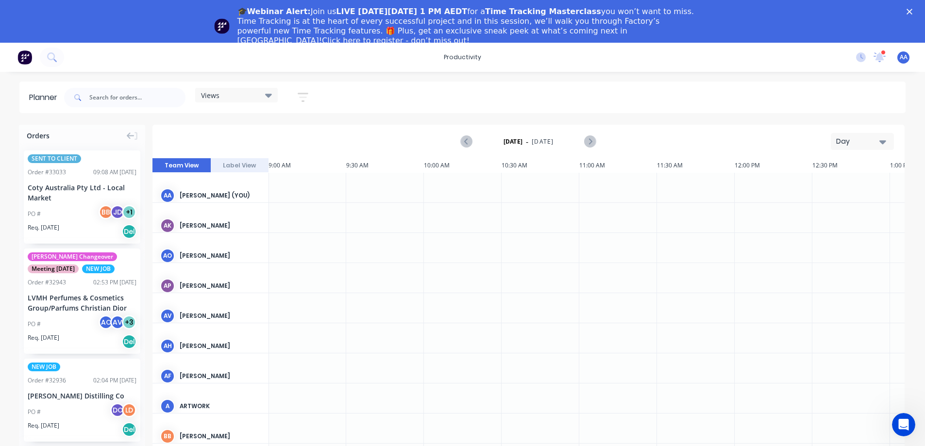
click at [452, 91] on div "Views Save new view None (Default) edit [PERSON_NAME] edit Design Team edit Ins…" at bounding box center [483, 97] width 843 height 29
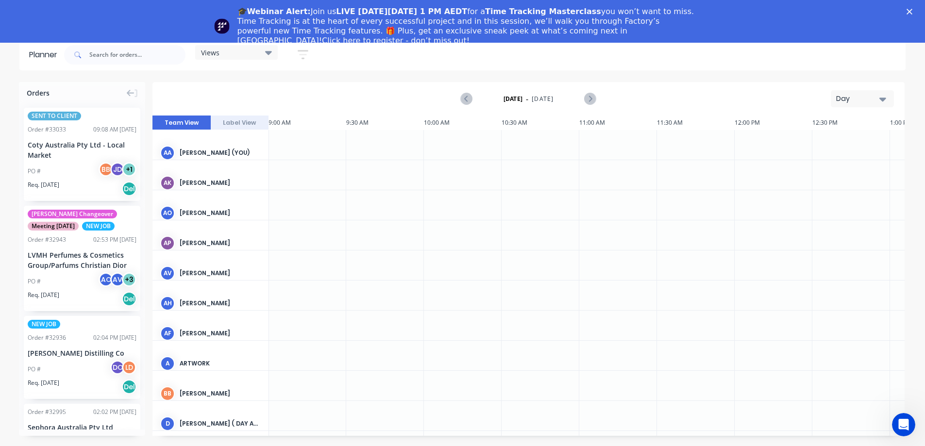
click at [230, 123] on button "Label View" at bounding box center [240, 123] width 58 height 15
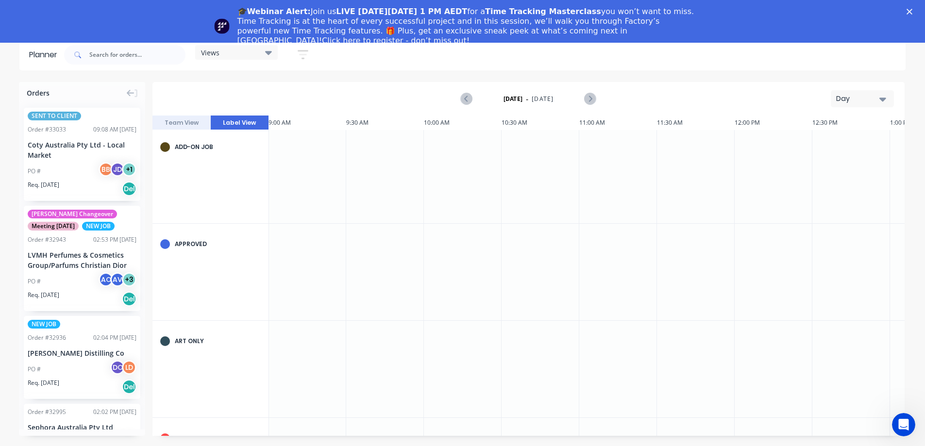
scroll to position [0, 1398]
click at [185, 124] on button "Team View" at bounding box center [181, 123] width 58 height 15
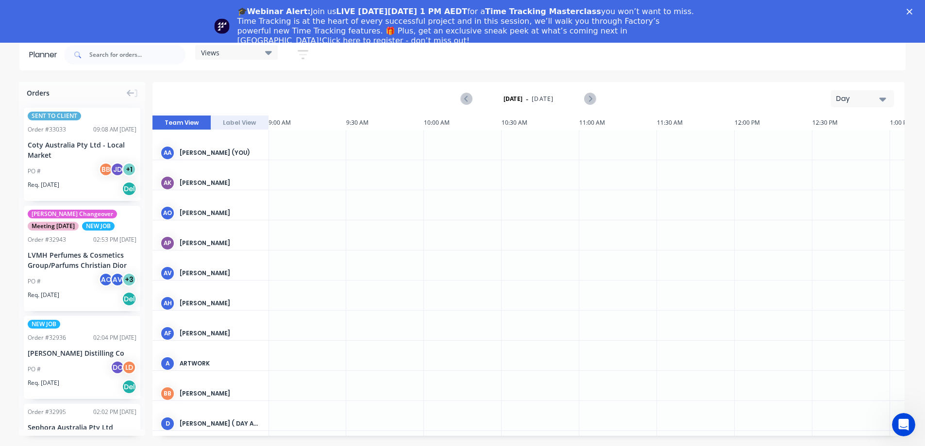
click at [494, 66] on div "Views Save new view None (Default) edit [PERSON_NAME] edit Design Team edit Ins…" at bounding box center [483, 54] width 843 height 29
click at [305, 54] on icon "button" at bounding box center [303, 54] width 8 height 1
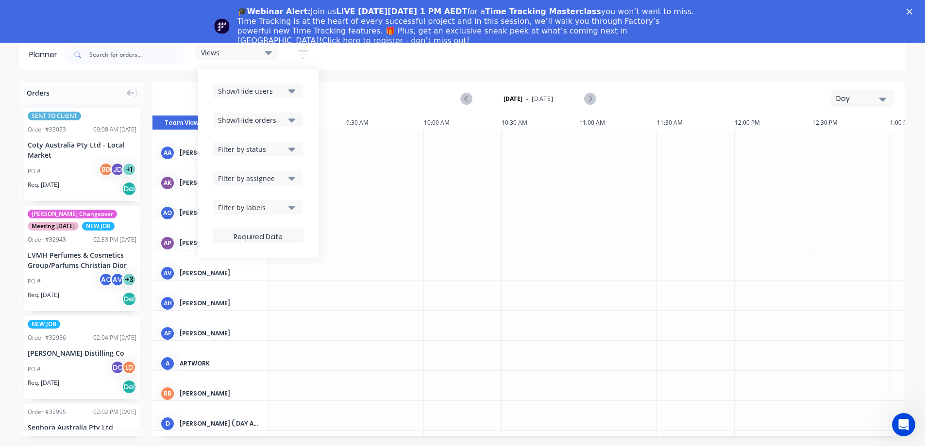
click at [305, 54] on icon "button" at bounding box center [303, 54] width 8 height 1
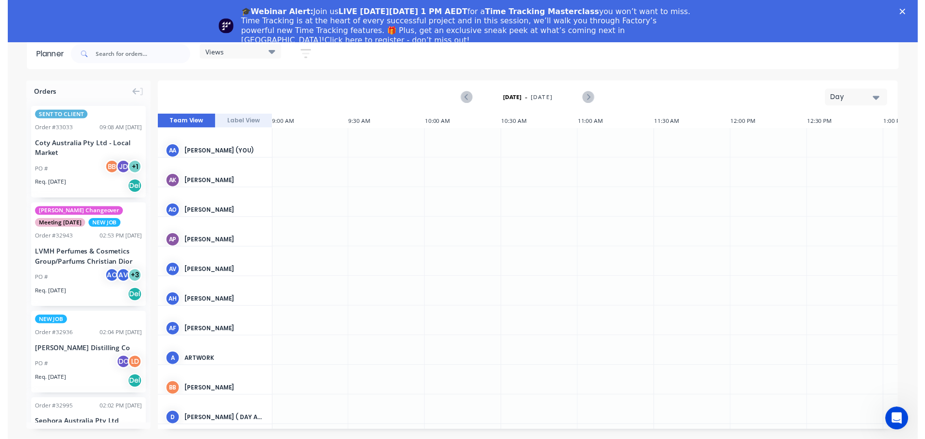
scroll to position [0, 0]
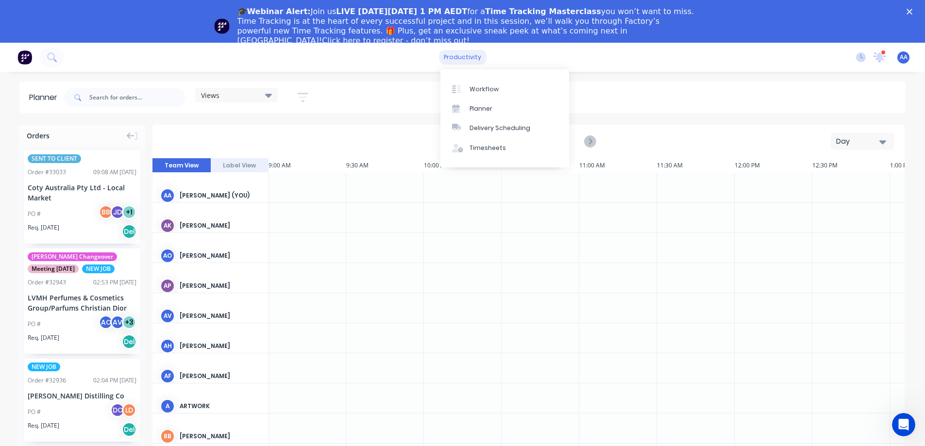
click at [463, 62] on div "productivity" at bounding box center [462, 57] width 47 height 15
click at [483, 88] on div "Workflow" at bounding box center [483, 89] width 29 height 9
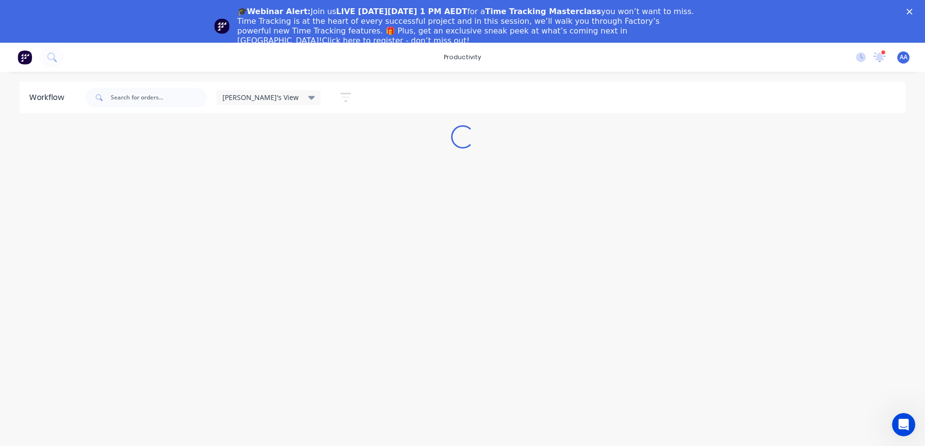
click at [462, 98] on div "[PERSON_NAME]'s View Save new view None edit [PERSON_NAME]'s View (Default) edi…" at bounding box center [494, 97] width 822 height 29
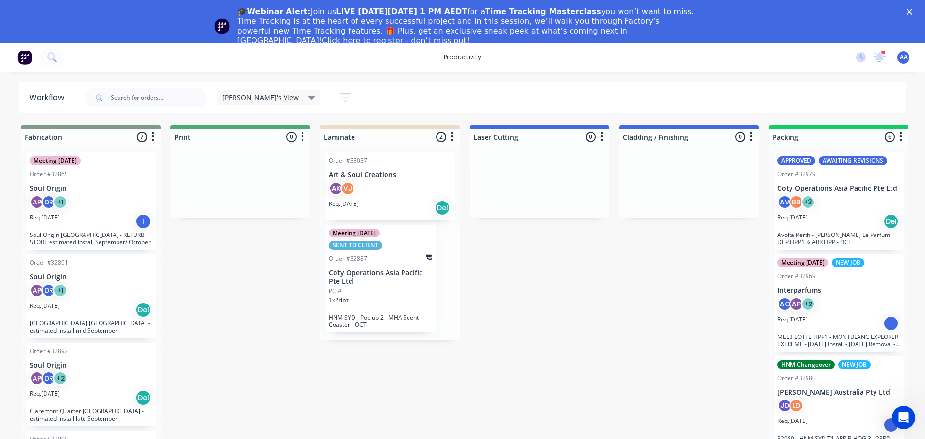
click at [462, 98] on div "[PERSON_NAME]'s View Save new view None edit [PERSON_NAME]'s View (Default) edi…" at bounding box center [494, 97] width 822 height 29
click at [461, 98] on div "[PERSON_NAME]'s View Save new view None edit [PERSON_NAME]'s View (Default) edi…" at bounding box center [494, 97] width 822 height 29
